Goal: Information Seeking & Learning: Learn about a topic

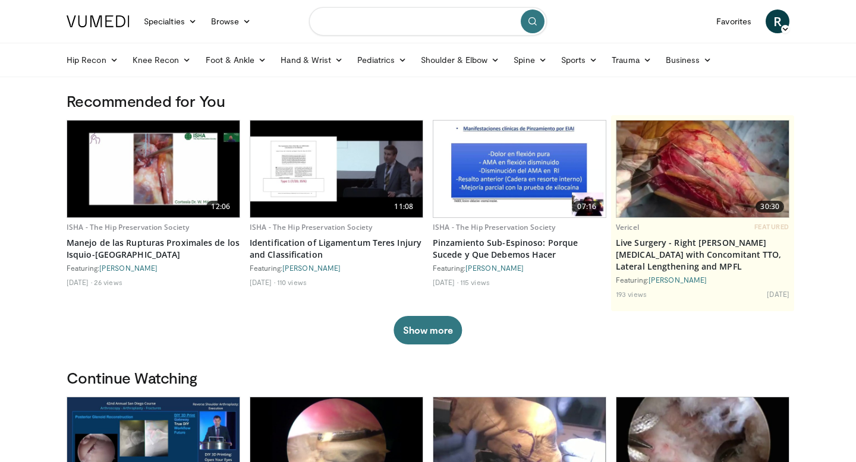
click at [337, 30] on input "Search topics, interventions" at bounding box center [428, 21] width 238 height 29
type input "**********"
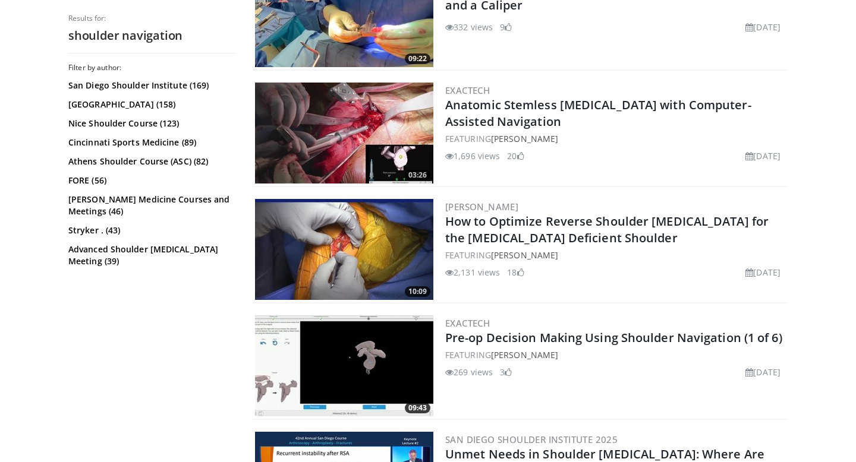
scroll to position [750, 0]
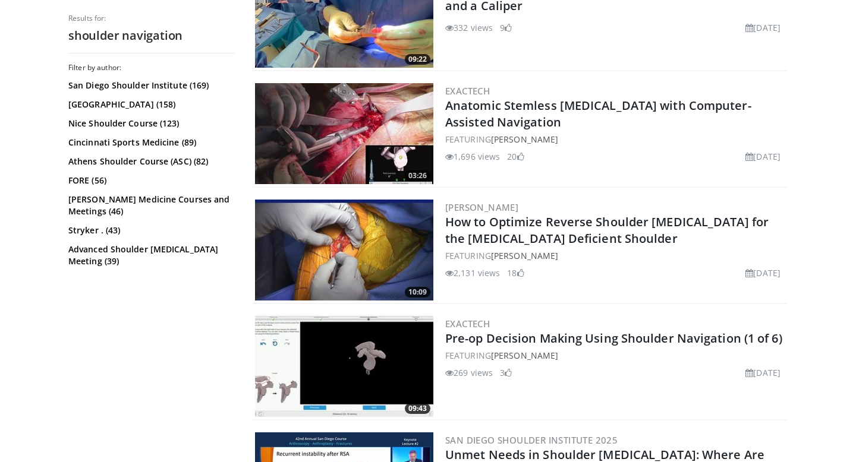
click at [415, 147] on img at bounding box center [344, 133] width 178 height 101
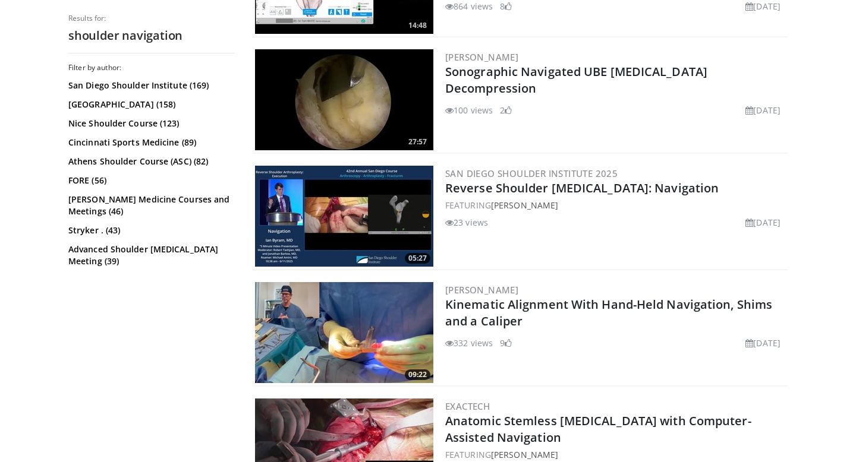
scroll to position [430, 0]
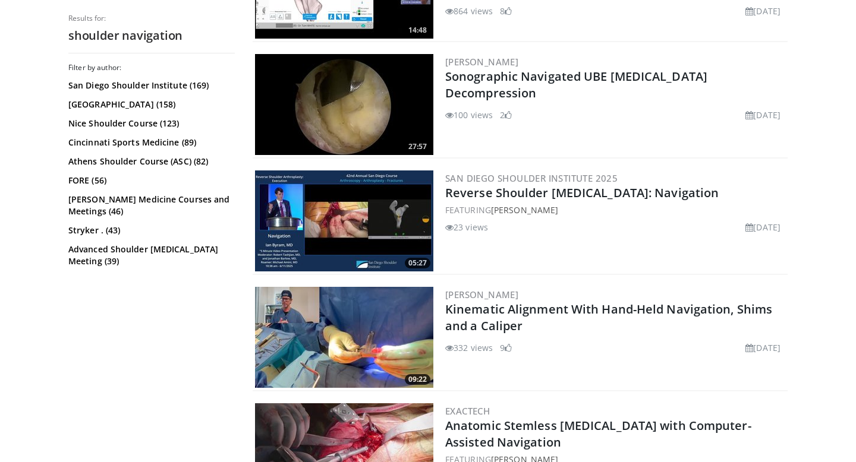
click at [379, 226] on img at bounding box center [344, 221] width 178 height 101
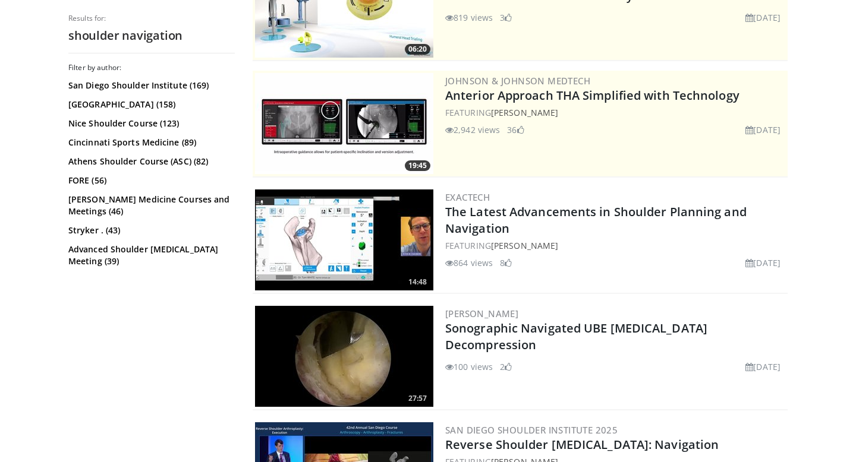
scroll to position [175, 0]
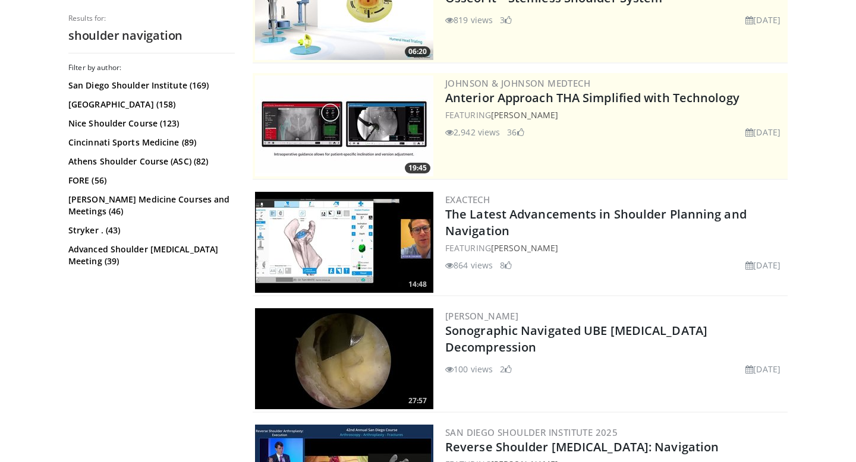
click at [311, 244] on img at bounding box center [344, 242] width 178 height 101
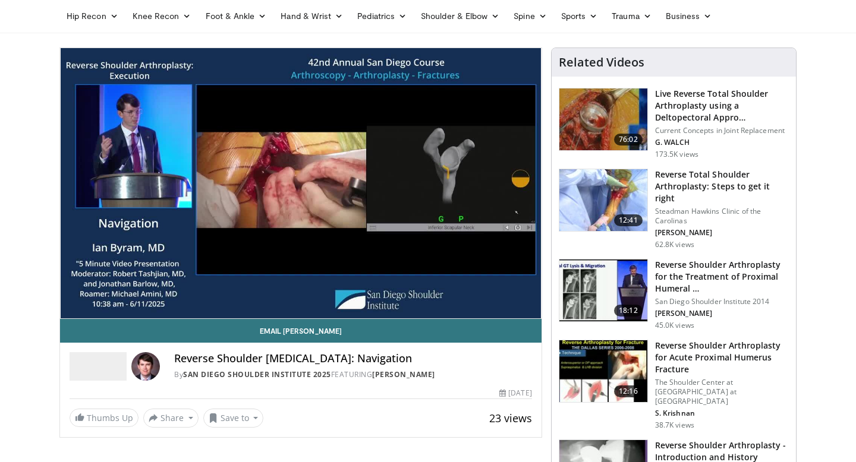
scroll to position [63, 0]
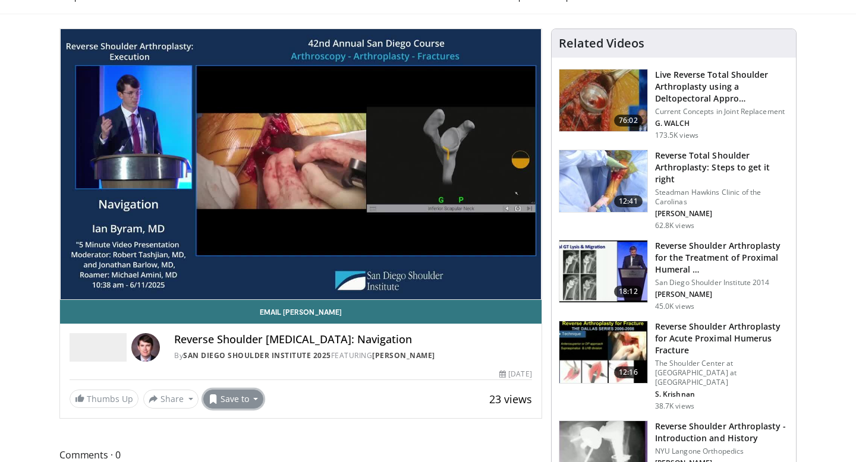
click at [225, 398] on button "Save to" at bounding box center [233, 399] width 61 height 19
click at [238, 345] on span "Add to Favorites" at bounding box center [254, 345] width 73 height 13
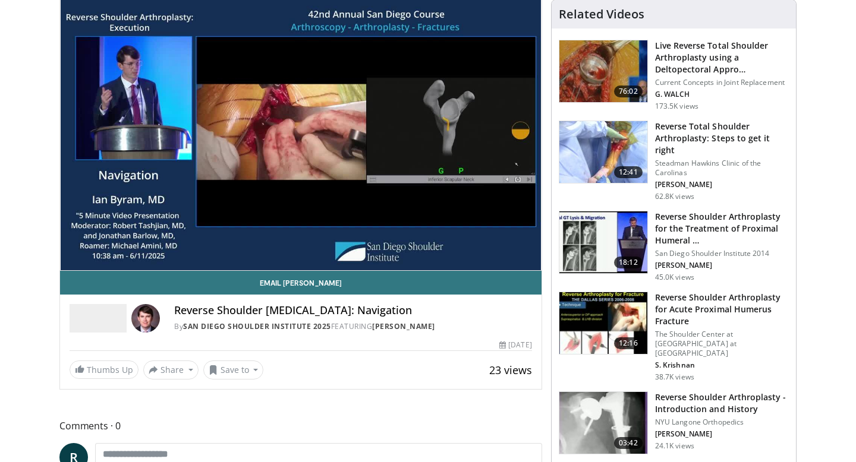
scroll to position [87, 0]
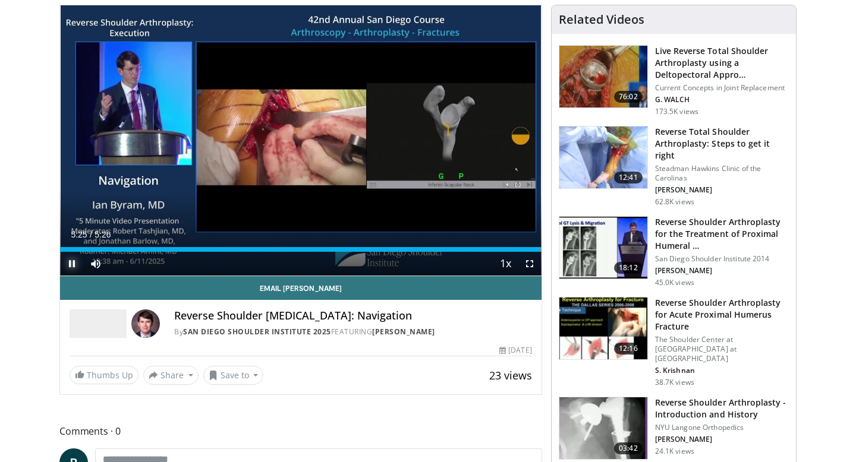
click at [75, 266] on span "Video Player" at bounding box center [72, 264] width 24 height 24
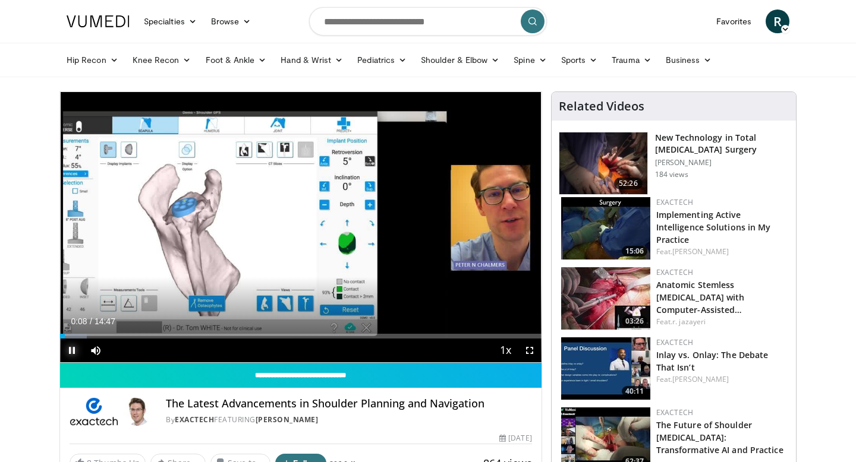
click at [66, 344] on span "Video Player" at bounding box center [72, 351] width 24 height 24
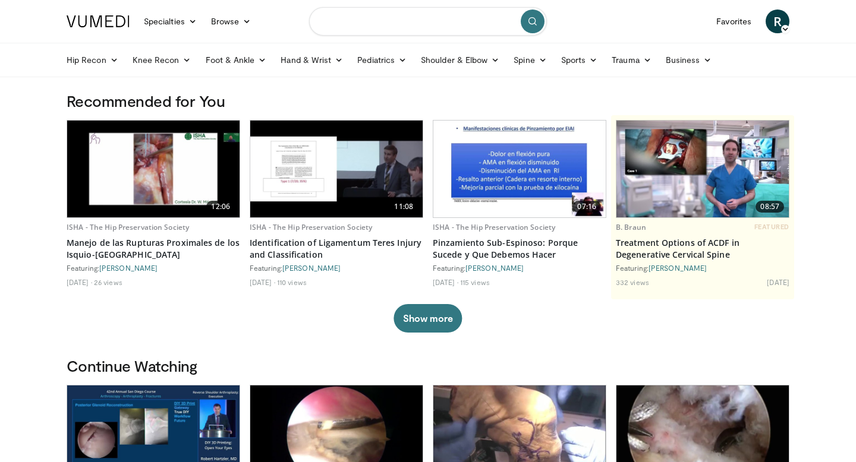
click at [363, 27] on input "Search topics, interventions" at bounding box center [428, 21] width 238 height 29
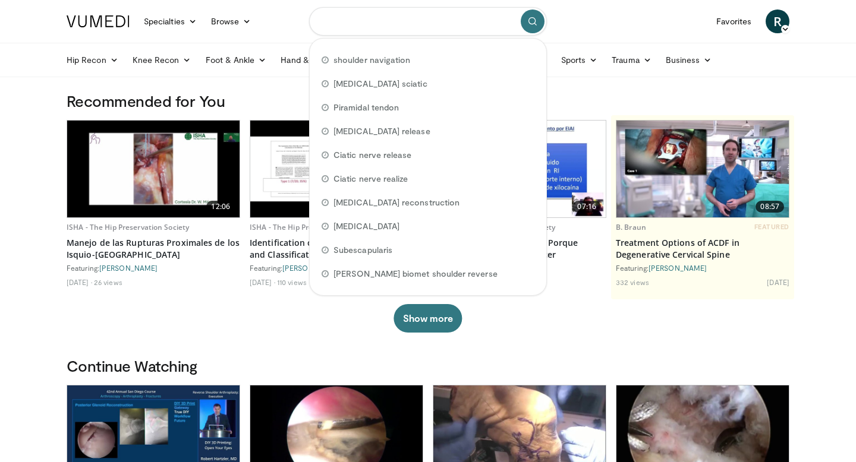
paste input "**********"
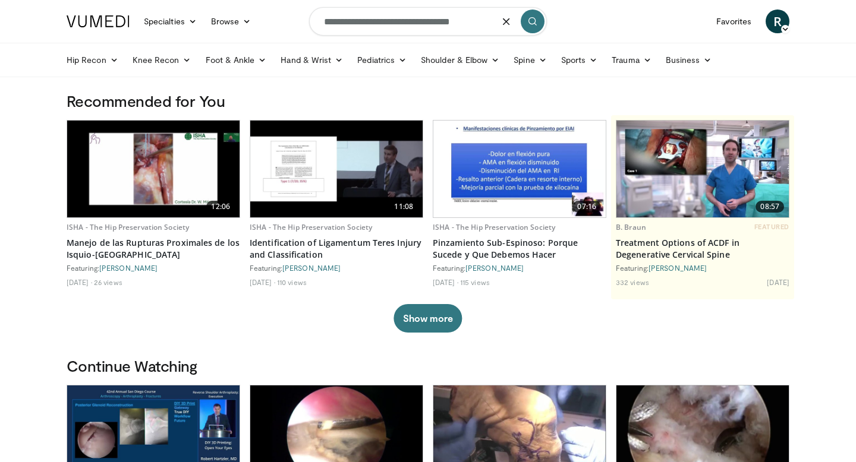
type input "**********"
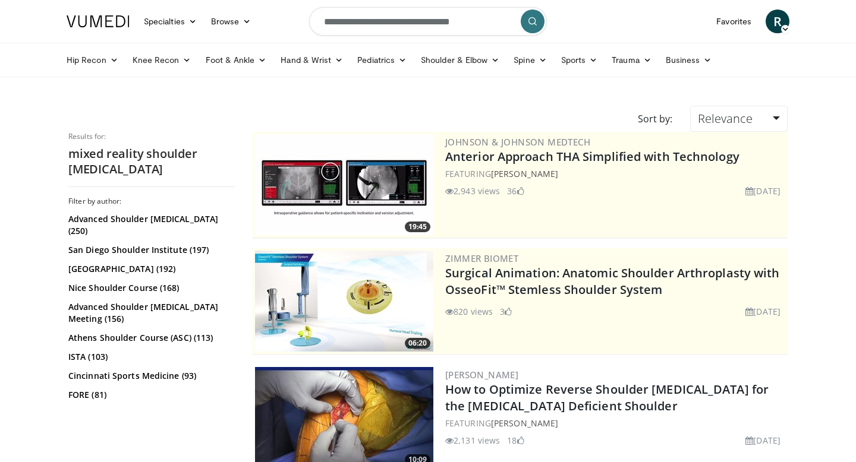
click at [528, 14] on button "submit" at bounding box center [533, 22] width 24 height 24
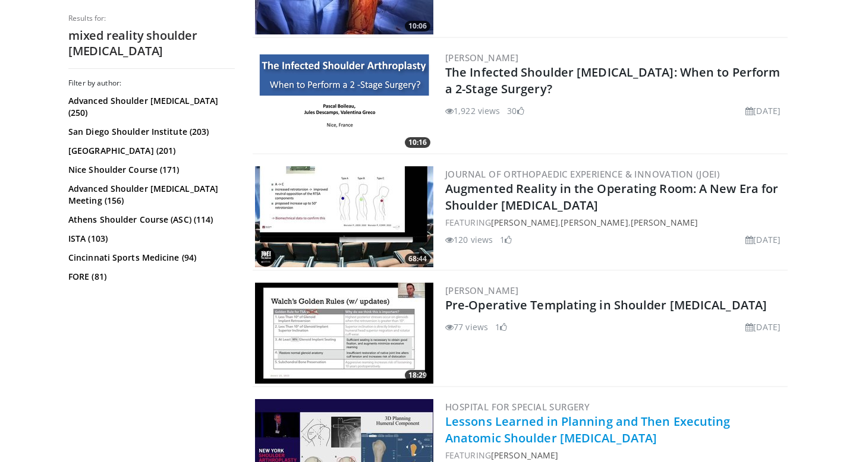
scroll to position [668, 0]
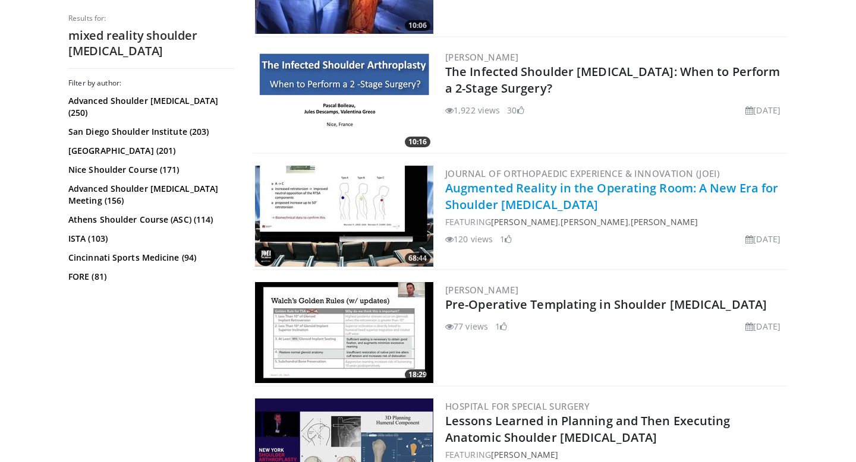
click at [517, 196] on link "Augmented Reality in the Operating Room: A New Era for Shoulder [MEDICAL_DATA]" at bounding box center [611, 196] width 333 height 33
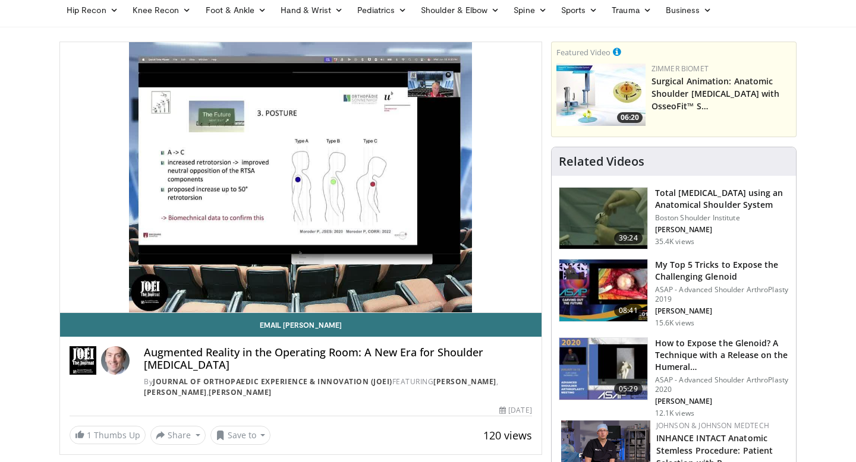
scroll to position [70, 0]
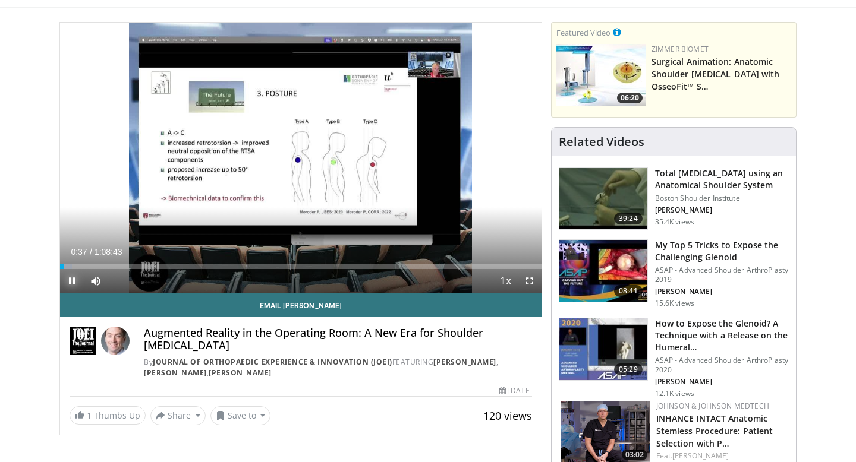
click at [64, 283] on span "Video Player" at bounding box center [72, 281] width 24 height 24
click at [73, 278] on span "Video Player" at bounding box center [72, 281] width 24 height 24
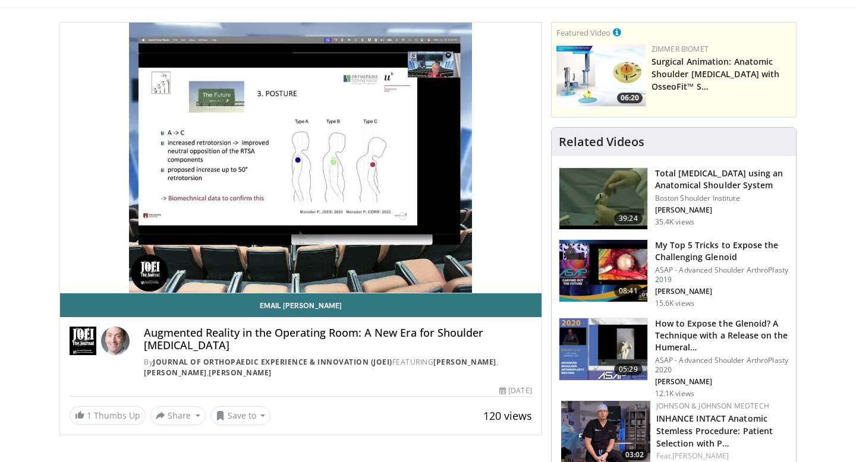
click at [60, 269] on button "Pause" at bounding box center [72, 281] width 24 height 24
